Goal: Contribute content

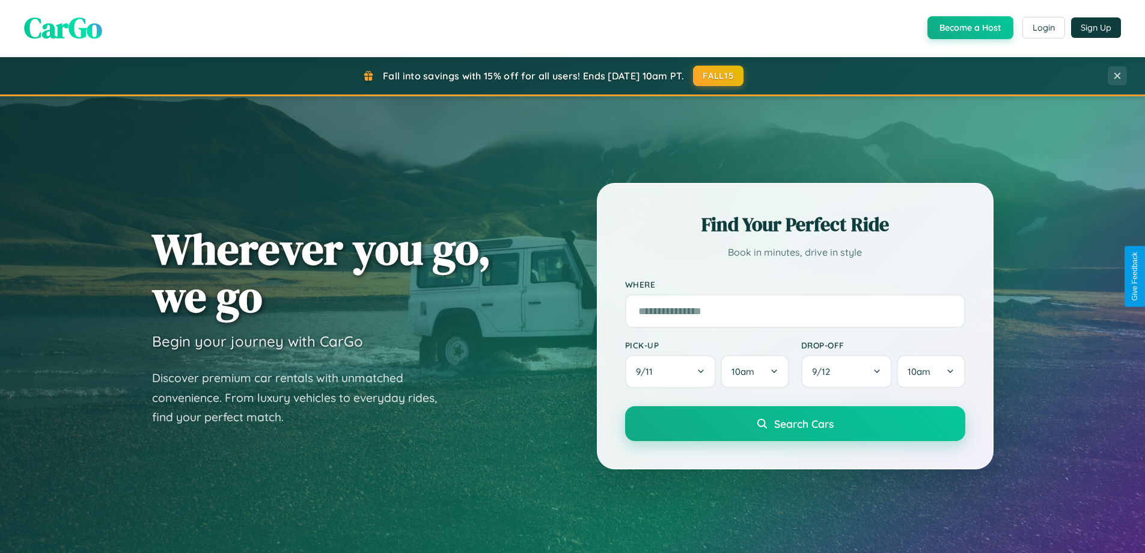
scroll to position [518, 0]
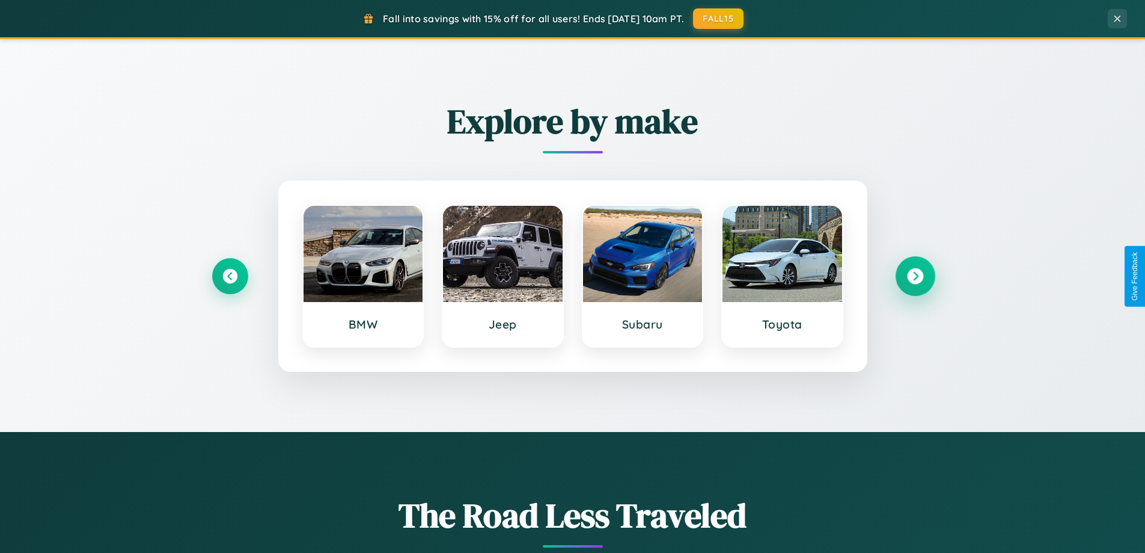
click at [915, 276] on icon at bounding box center [915, 276] width 16 height 16
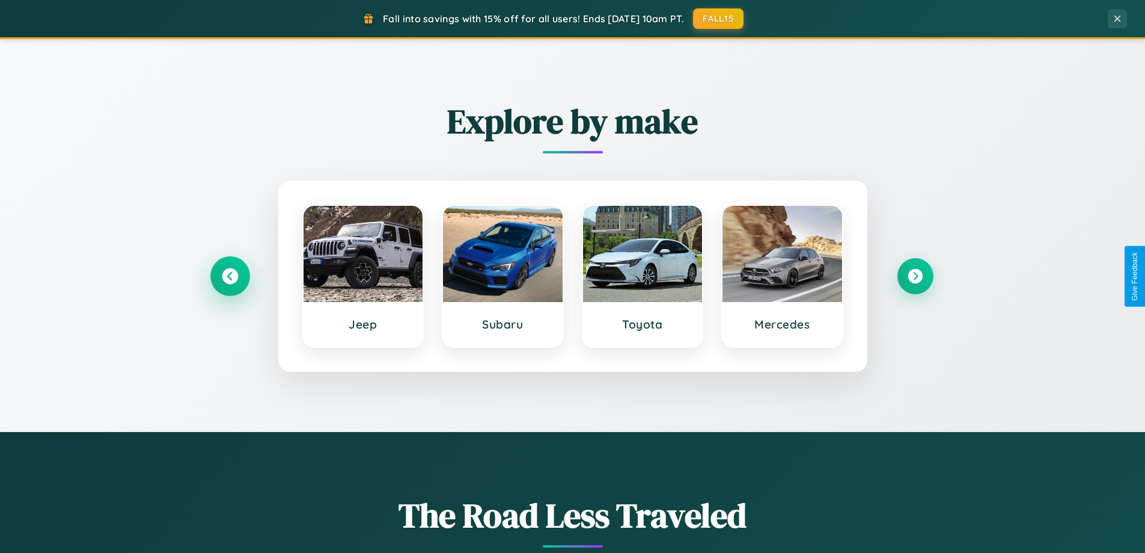
click at [230, 276] on icon at bounding box center [230, 276] width 16 height 16
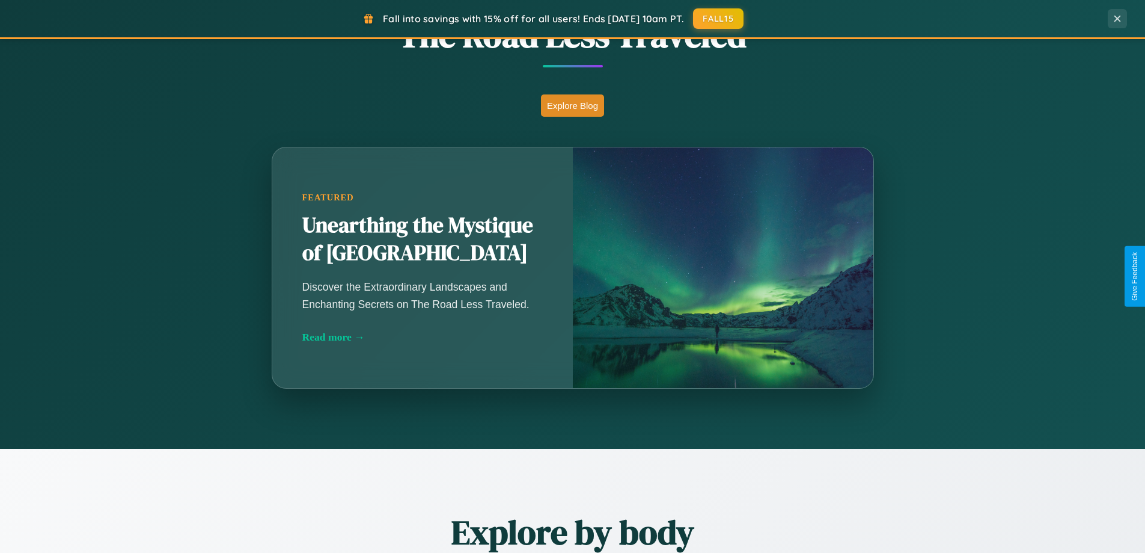
scroll to position [1932, 0]
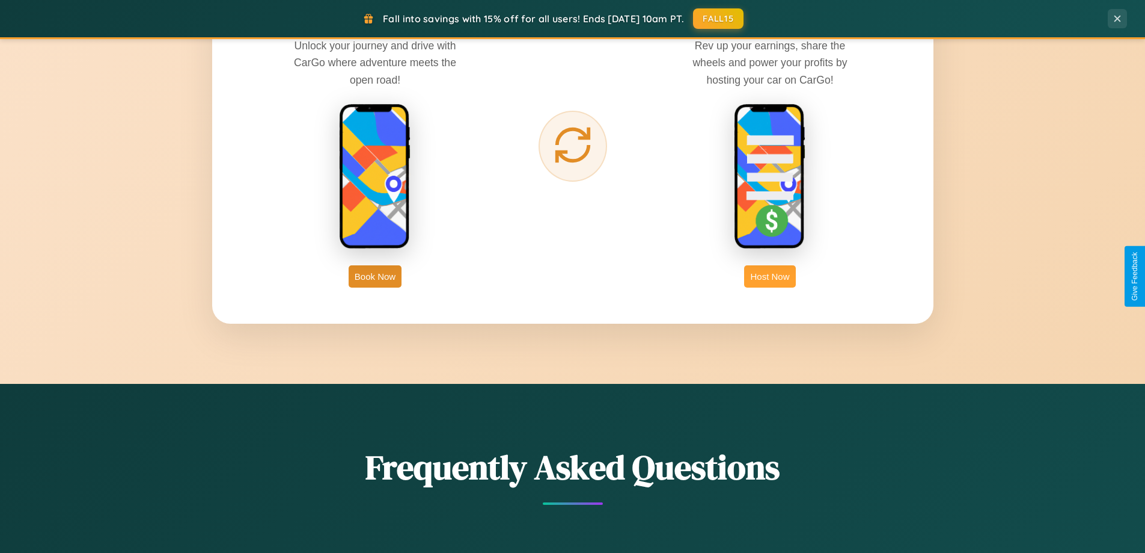
click at [770, 276] on button "Host Now" at bounding box center [769, 276] width 51 height 22
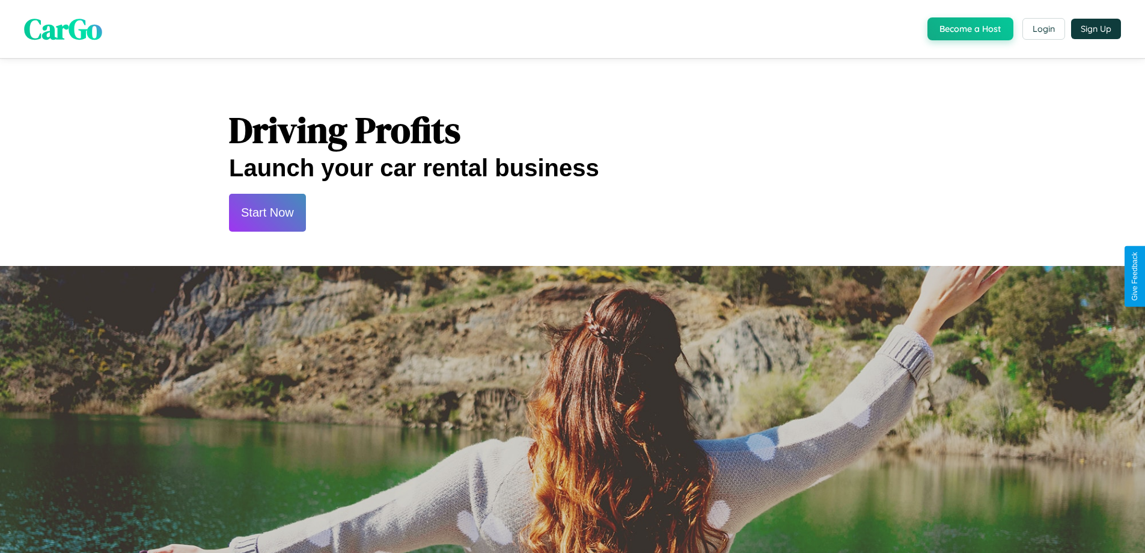
click at [267, 212] on button "Start Now" at bounding box center [267, 213] width 77 height 38
